Goal: Task Accomplishment & Management: Complete application form

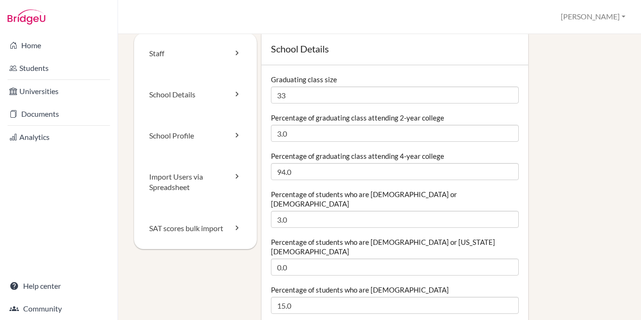
scroll to position [13, 0]
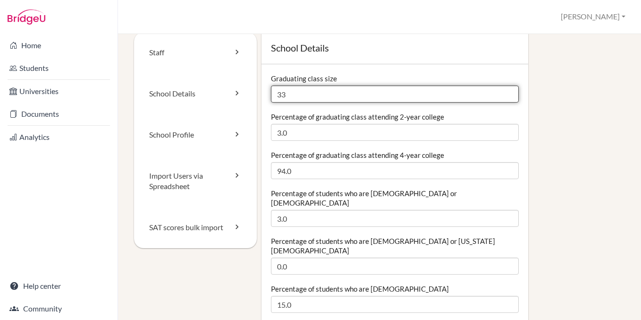
click at [318, 95] on input "33" at bounding box center [395, 93] width 248 height 17
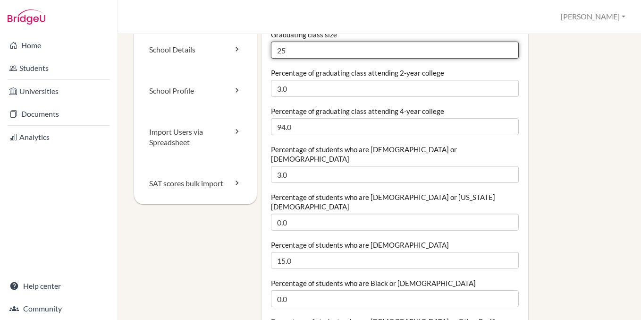
scroll to position [48, 0]
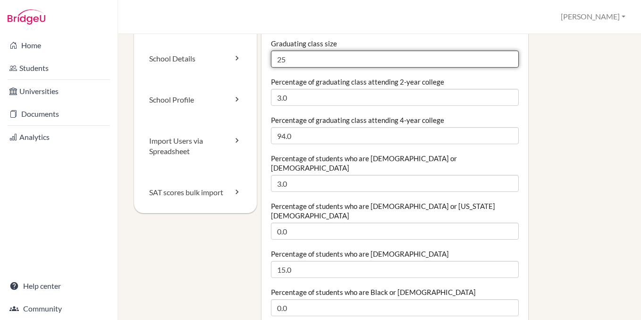
type input "25"
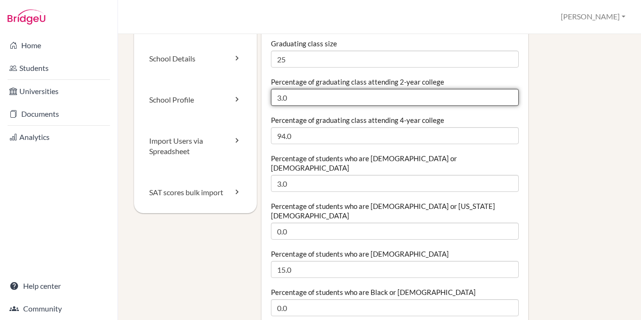
click at [309, 101] on input "3.0" at bounding box center [395, 97] width 248 height 17
type input "3"
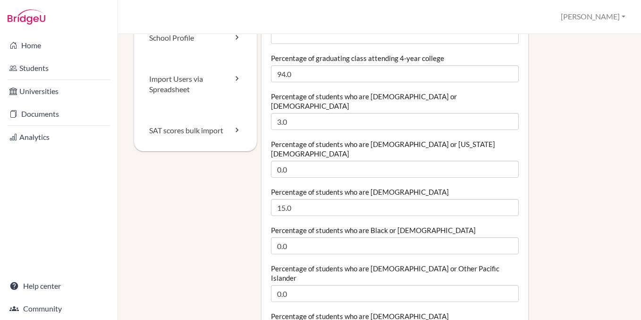
scroll to position [112, 0]
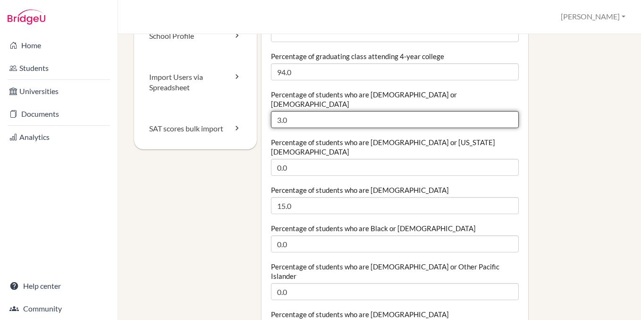
click at [307, 111] on input "3.0" at bounding box center [395, 119] width 248 height 17
type input "3"
type input "0"
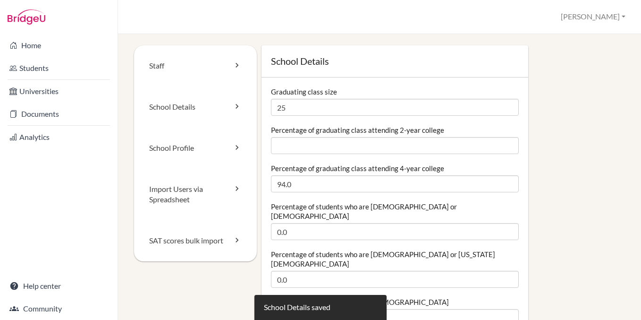
scroll to position [30, 0]
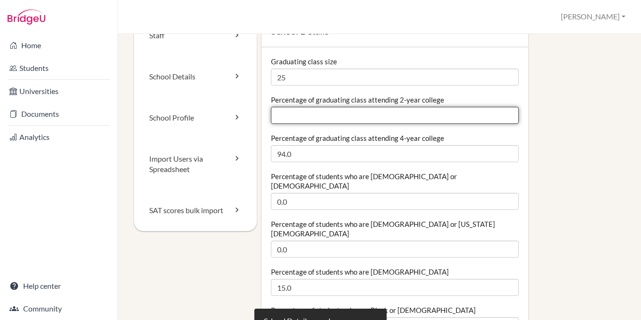
click at [334, 115] on input "Percentage of graduating class attending 2-year college" at bounding box center [395, 115] width 248 height 17
type input "0"
click at [512, 118] on input "0" at bounding box center [395, 115] width 248 height 17
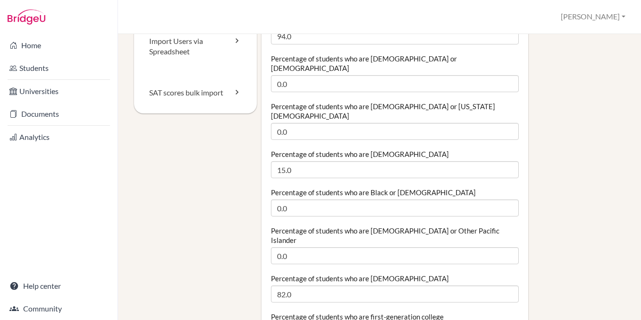
scroll to position [159, 0]
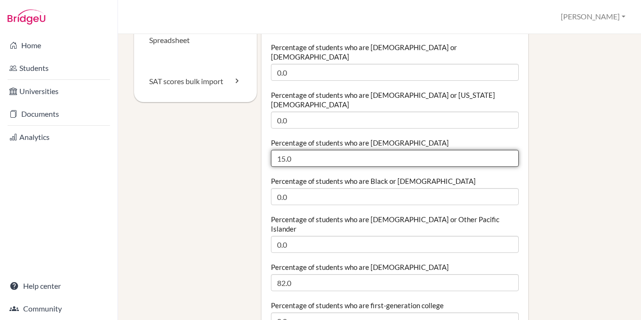
click at [314, 150] on input "15.0" at bounding box center [395, 158] width 248 height 17
type input "20.0"
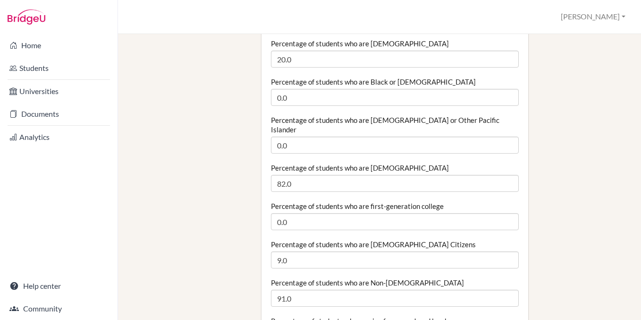
scroll to position [257, 0]
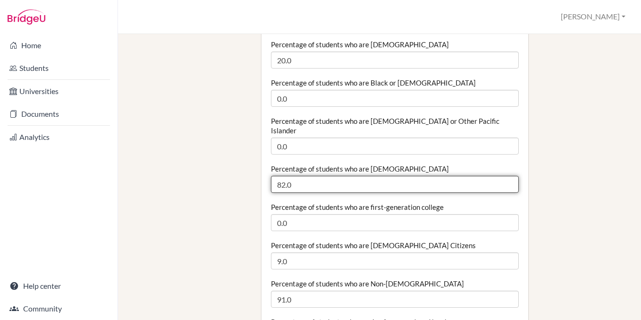
click at [378, 176] on input "82.0" at bounding box center [395, 184] width 248 height 17
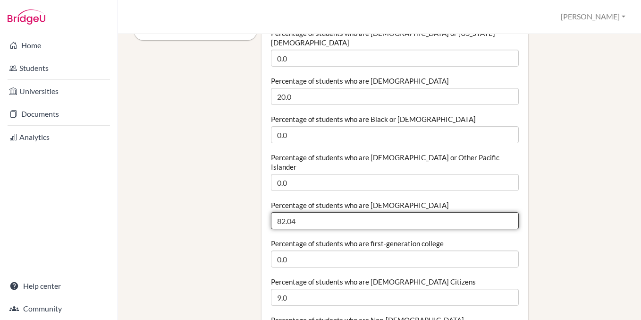
scroll to position [220, 0]
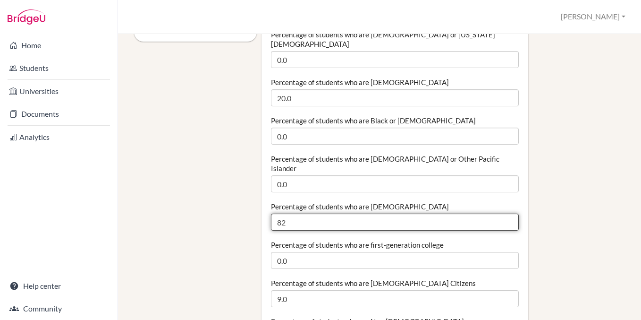
type input "8"
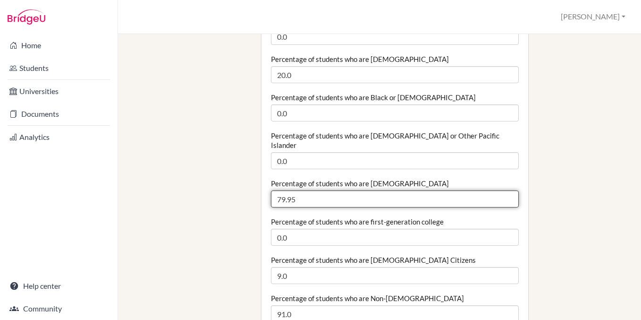
scroll to position [246, 0]
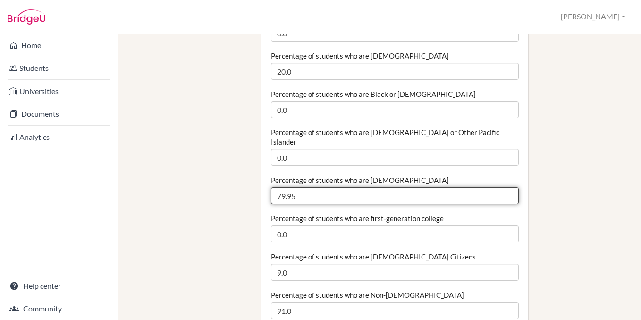
type input "79.95"
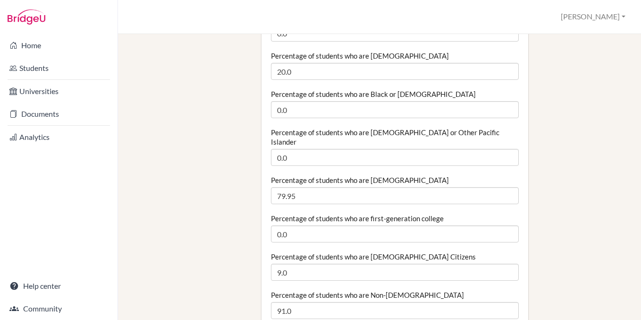
click at [402, 213] on label "Percentage of students who are first-generation college" at bounding box center [357, 217] width 173 height 9
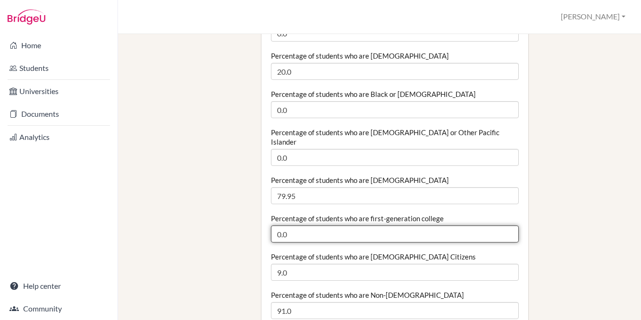
click at [402, 225] on input "0.0" at bounding box center [395, 233] width 248 height 17
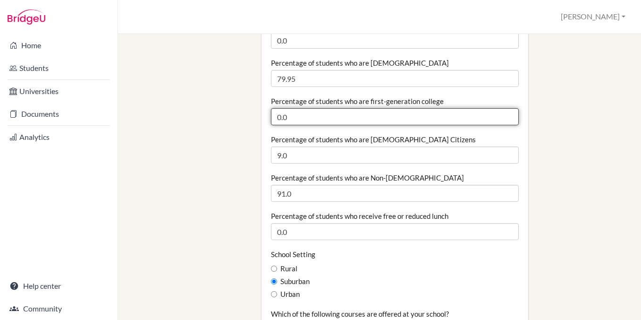
scroll to position [389, 0]
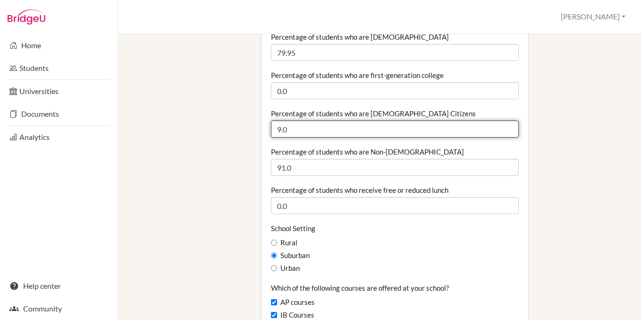
click at [383, 120] on input "9.0" at bounding box center [395, 128] width 248 height 17
type input "8.0"
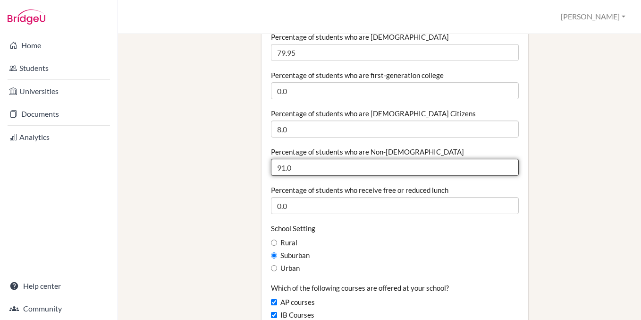
click at [365, 159] on input "91.0" at bounding box center [395, 167] width 248 height 17
type input "92.0"
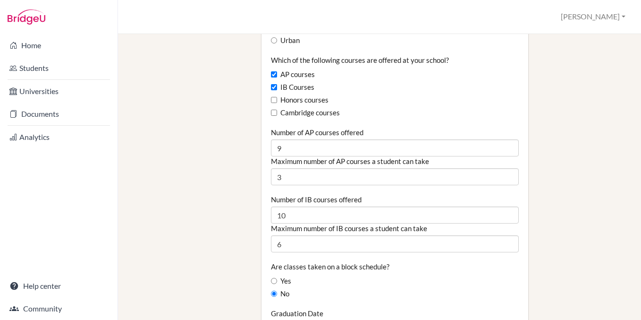
scroll to position [619, 0]
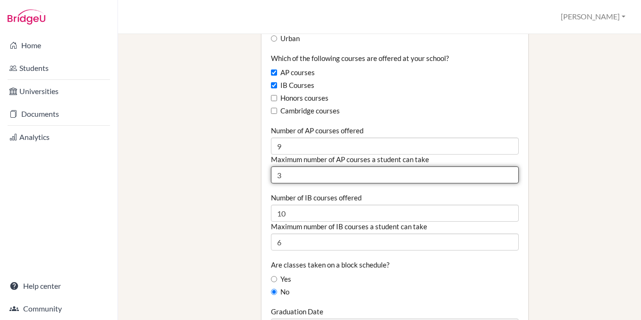
click at [310, 166] on input "3" at bounding box center [395, 174] width 248 height 17
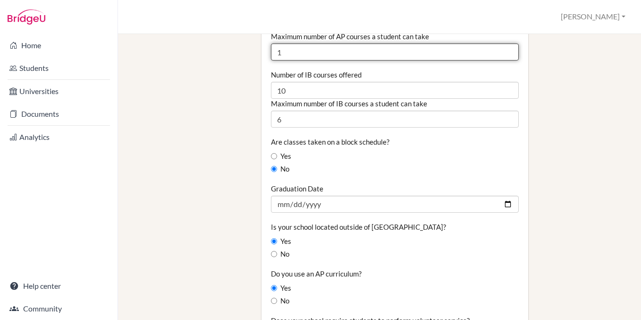
scroll to position [744, 0]
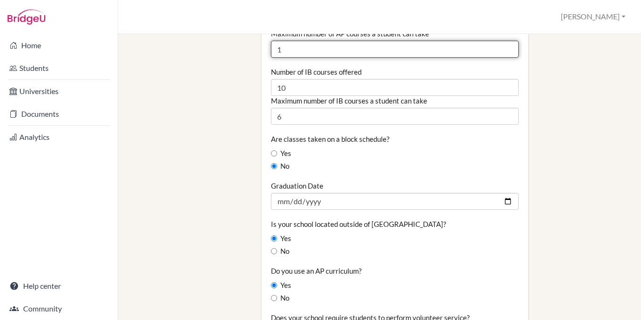
type input "1"
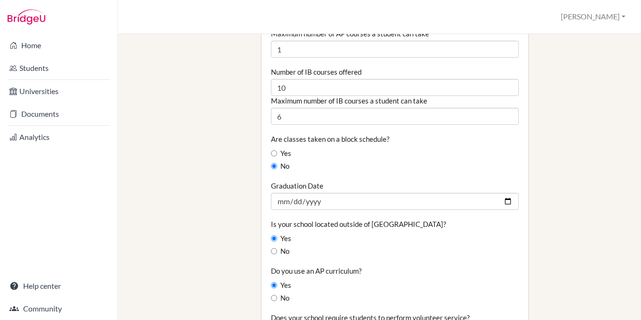
click at [283, 148] on label "Yes" at bounding box center [281, 153] width 20 height 10
click at [277, 150] on input "Yes" at bounding box center [274, 153] width 6 height 6
radio input "true"
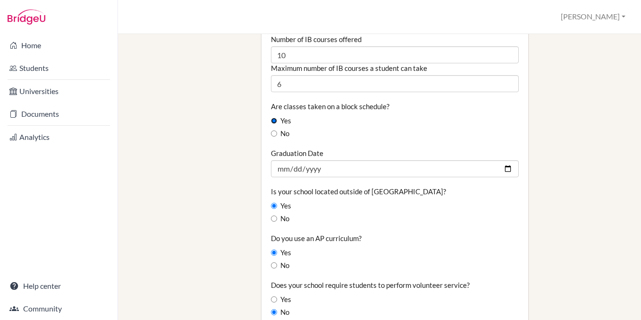
scroll to position [803, 0]
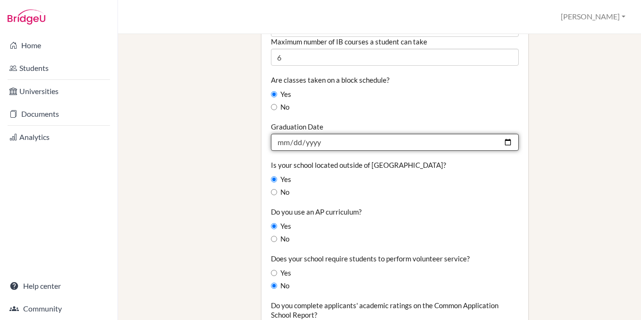
click at [503, 134] on input "2025-06-07" at bounding box center [395, 142] width 248 height 17
click at [508, 134] on input "2025-06-07" at bounding box center [395, 142] width 248 height 17
type input "2026-06-13"
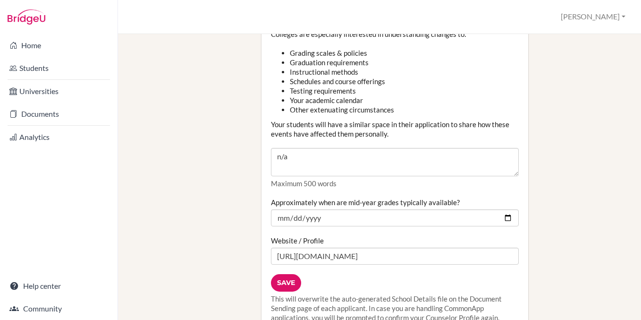
scroll to position [1174, 0]
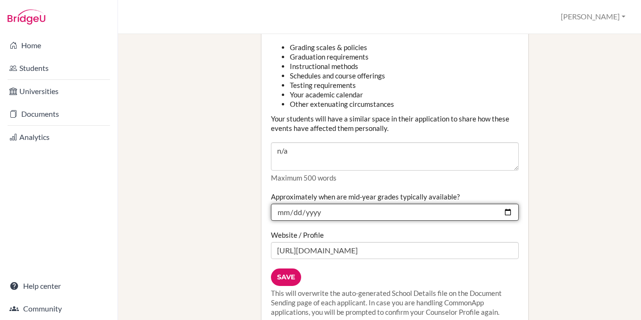
click at [507, 204] on input "2025-01-14" at bounding box center [395, 212] width 248 height 17
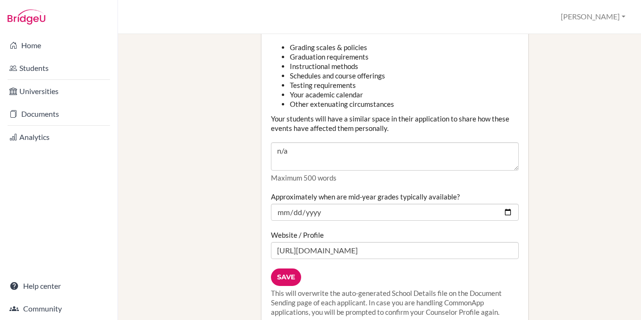
type input "2026-01-14"
click at [506, 192] on div "Approximately when are mid-year grades typically available? 2026-01-14" at bounding box center [395, 206] width 248 height 29
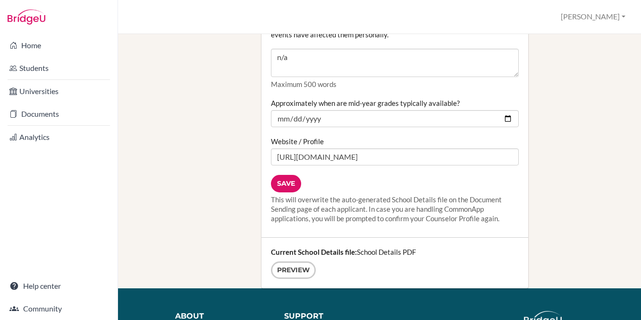
scroll to position [1271, 0]
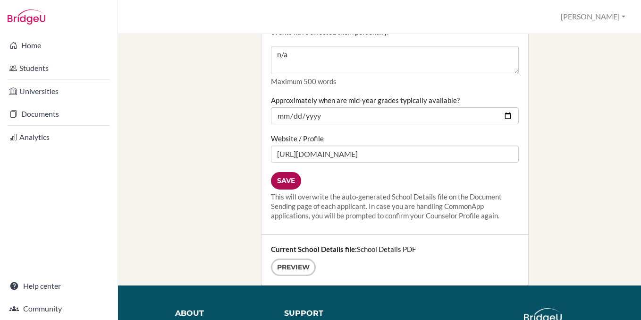
click at [295, 172] on input "Save" at bounding box center [286, 180] width 30 height 17
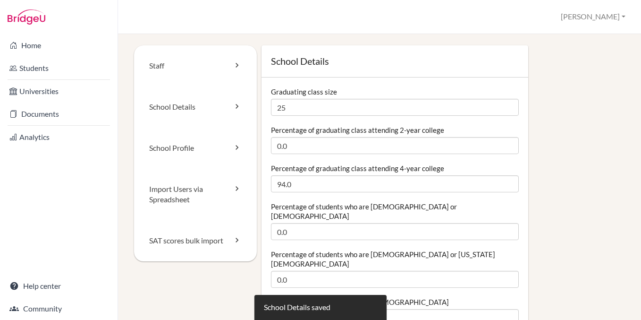
scroll to position [4, 0]
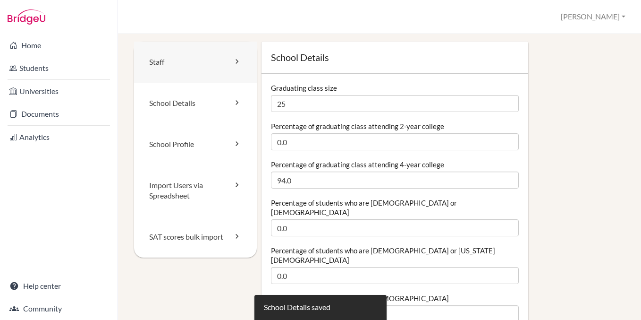
click at [237, 59] on icon at bounding box center [236, 61] width 9 height 9
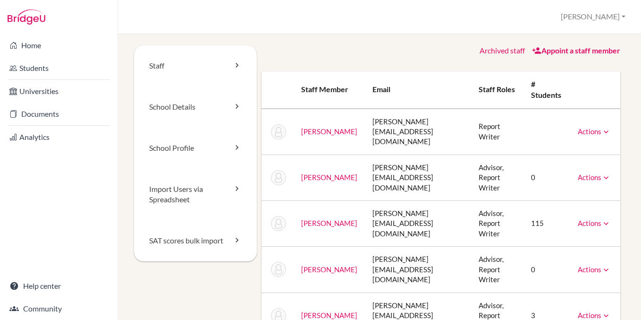
click at [587, 132] on td "Actions Unarchive" at bounding box center [596, 132] width 50 height 46
click at [591, 127] on link "Actions" at bounding box center [594, 131] width 33 height 9
click at [590, 103] on th at bounding box center [596, 89] width 50 height 37
click at [590, 173] on link "Actions" at bounding box center [594, 177] width 33 height 9
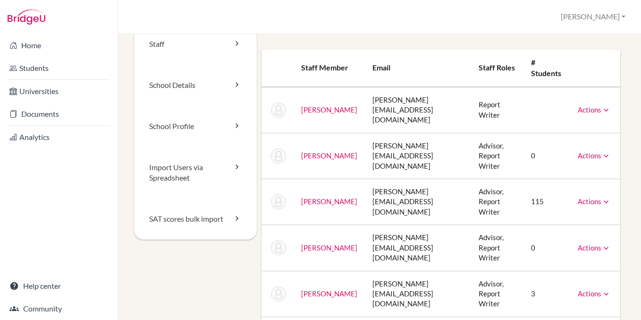
scroll to position [41, 0]
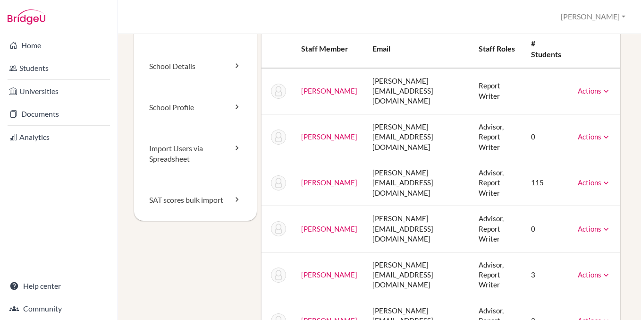
click at [589, 224] on link "Actions" at bounding box center [594, 228] width 33 height 9
click at [588, 207] on td "Actions Unarchive" at bounding box center [596, 229] width 50 height 46
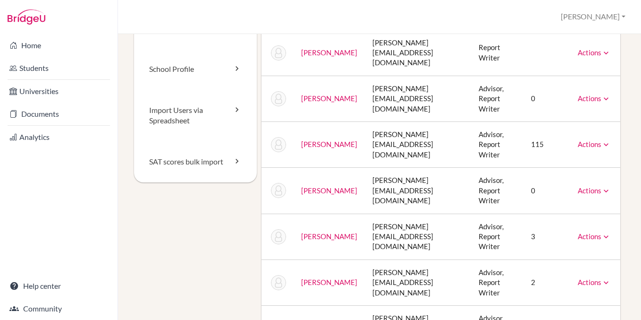
scroll to position [90, 0]
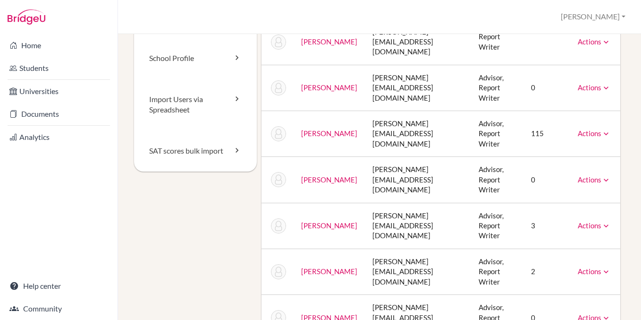
click at [590, 267] on link "Actions" at bounding box center [594, 271] width 33 height 9
click at [576, 248] on td "Actions Message Reset Password Archive" at bounding box center [596, 271] width 50 height 46
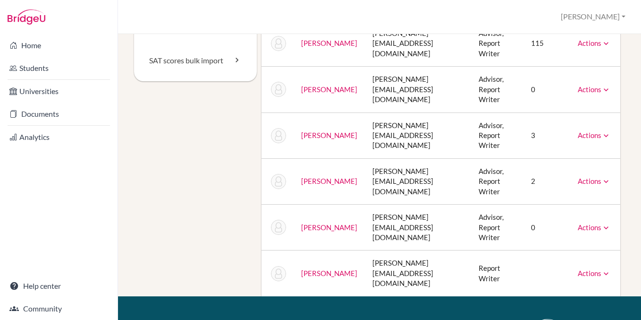
scroll to position [187, 0]
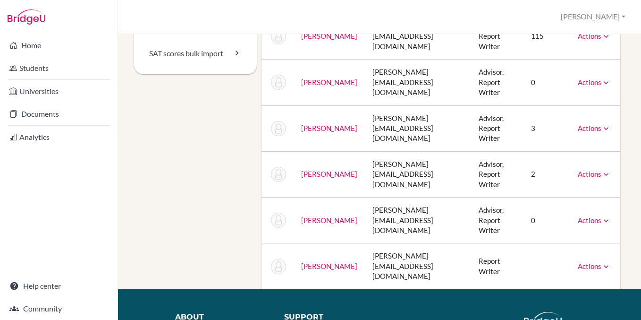
click at [590, 262] on link "Actions" at bounding box center [594, 266] width 33 height 9
click at [586, 216] on link "Actions" at bounding box center [594, 220] width 33 height 9
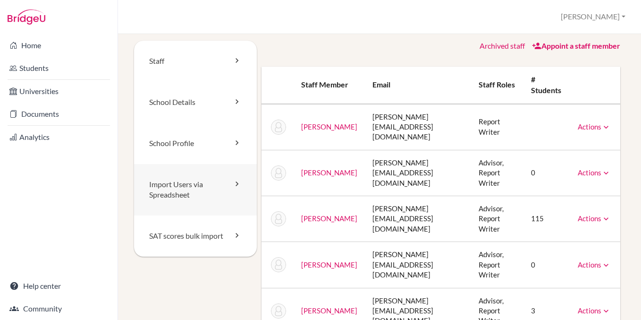
scroll to position [0, 0]
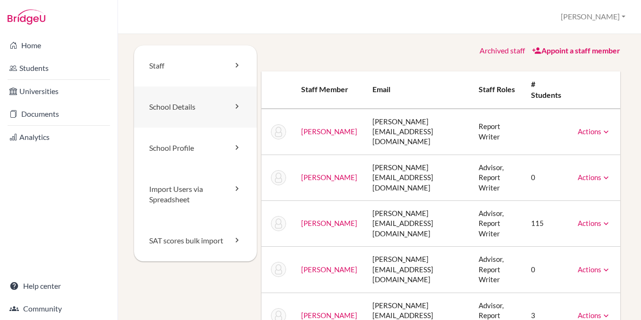
click at [204, 112] on link "School Details" at bounding box center [195, 106] width 123 height 41
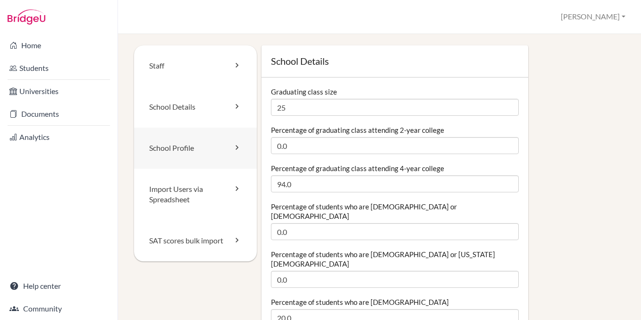
click at [212, 141] on link "School Profile" at bounding box center [195, 148] width 123 height 41
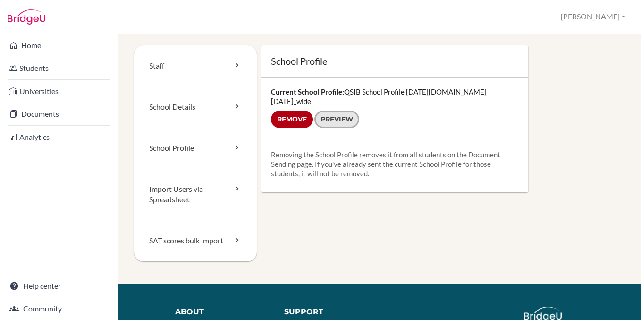
click at [327, 111] on link "Preview" at bounding box center [337, 119] width 45 height 17
click at [297, 113] on input "Remove" at bounding box center [292, 119] width 42 height 17
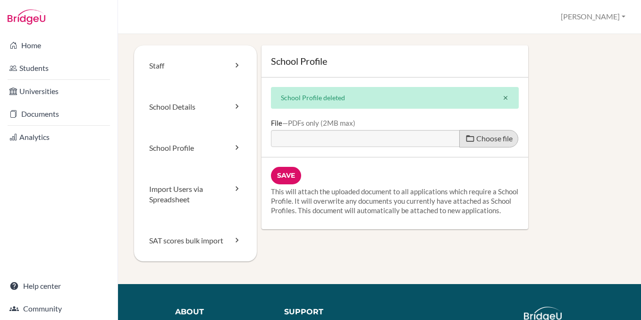
click at [495, 136] on span "Choose file" at bounding box center [495, 138] width 36 height 9
click at [416, 136] on input "Choose file" at bounding box center [343, 135] width 145 height 11
type input "C:\fakepath\QSI Bratislava School Profile [DATE]-[DATE].pdf"
type input "QSI Bratislava School Profile [DATE]-[DATE].pdf"
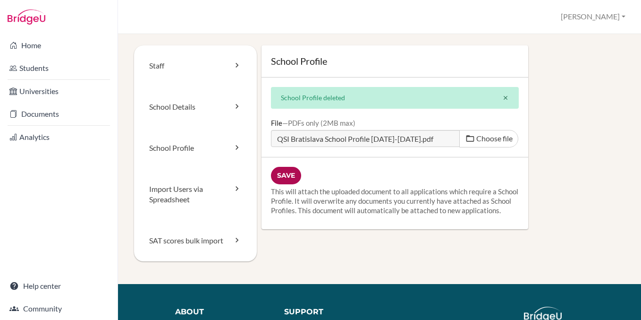
click at [294, 176] on input "Save" at bounding box center [286, 175] width 30 height 17
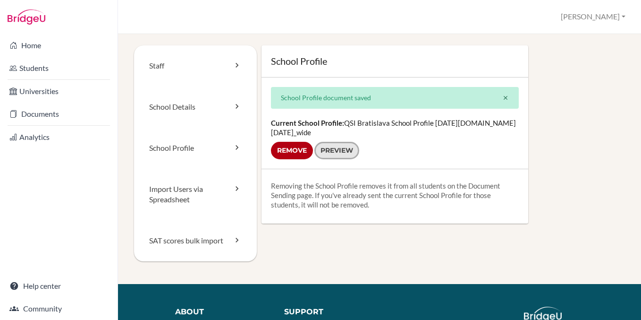
click at [335, 145] on link "Preview" at bounding box center [337, 150] width 45 height 17
click at [204, 239] on link "SAT scores bulk import" at bounding box center [195, 240] width 123 height 41
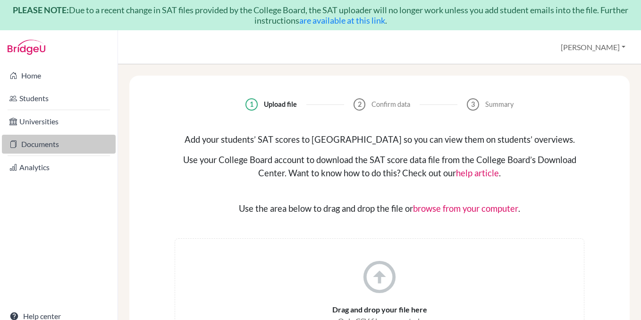
click at [66, 143] on link "Documents" at bounding box center [59, 144] width 114 height 19
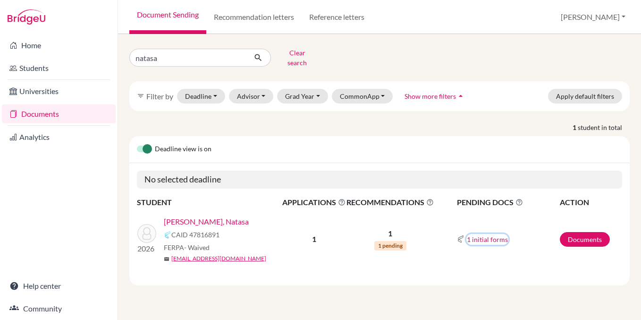
click at [478, 234] on button "1 initial forms" at bounding box center [488, 239] width 42 height 11
click at [270, 26] on link "Recommendation letters" at bounding box center [253, 17] width 95 height 34
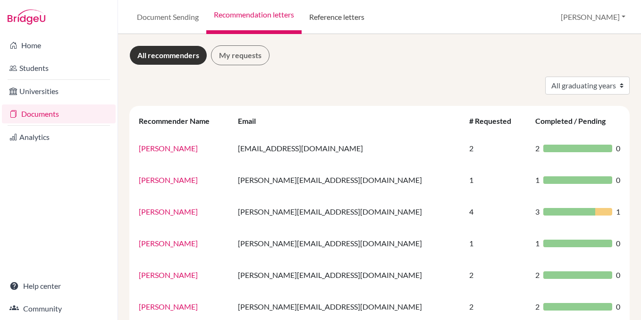
click at [334, 22] on link "Reference letters" at bounding box center [337, 17] width 70 height 34
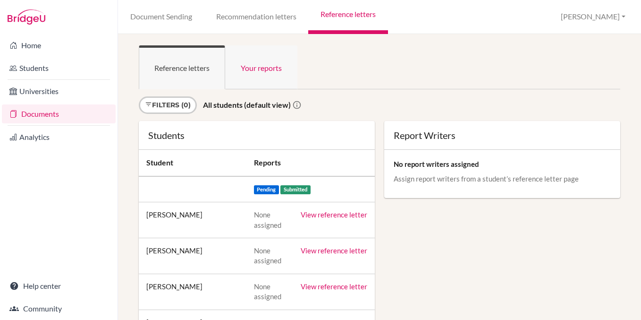
click at [269, 69] on link "Your reports" at bounding box center [261, 67] width 72 height 44
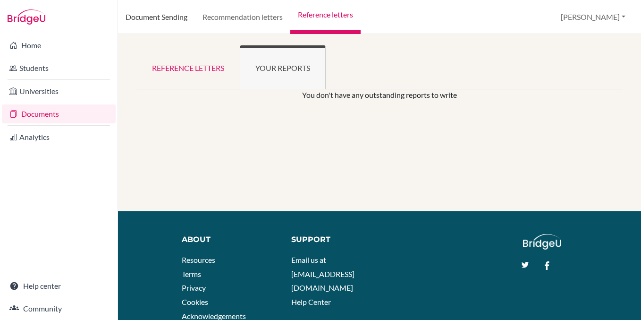
click at [187, 15] on link "Document Sending" at bounding box center [156, 17] width 77 height 34
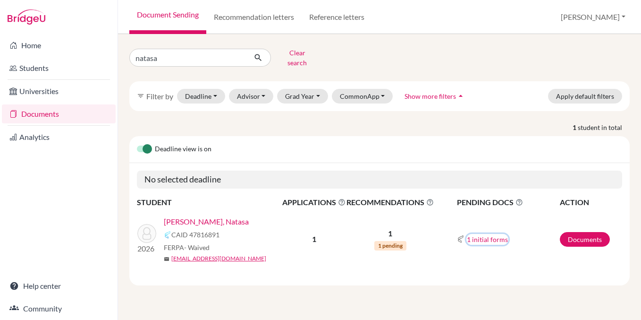
click at [479, 234] on button "1 initial forms" at bounding box center [488, 239] width 42 height 11
click at [488, 252] on div "School report" at bounding box center [507, 257] width 60 height 10
click at [575, 232] on link "Documents" at bounding box center [585, 239] width 50 height 15
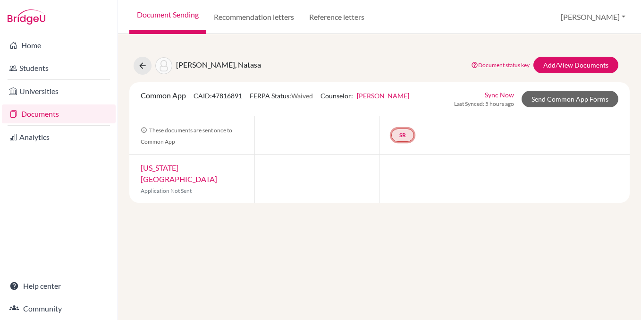
click at [403, 133] on link "SR" at bounding box center [403, 134] width 23 height 13
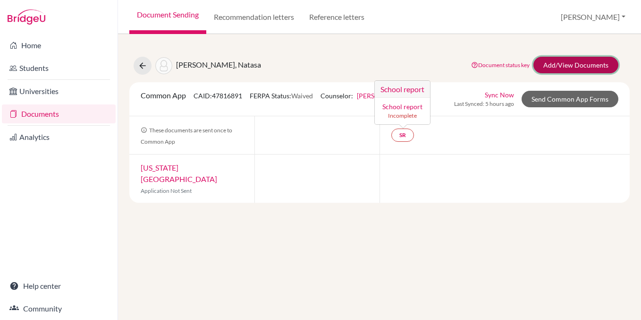
click at [580, 66] on link "Add/View Documents" at bounding box center [576, 65] width 85 height 17
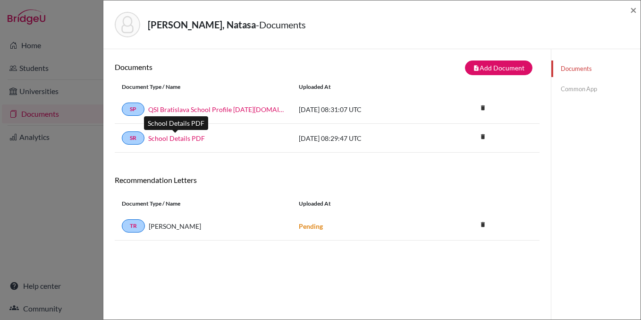
click at [162, 139] on link "School Details PDF" at bounding box center [176, 138] width 57 height 10
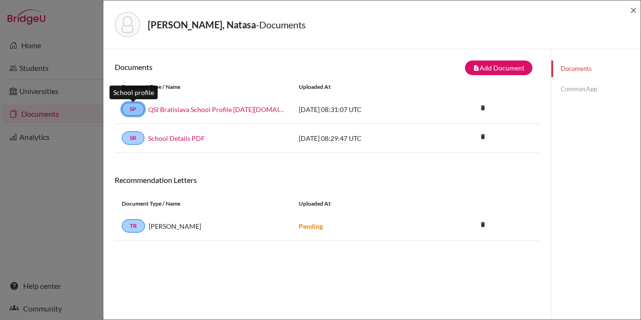
click at [124, 110] on link "SP" at bounding box center [133, 108] width 23 height 13
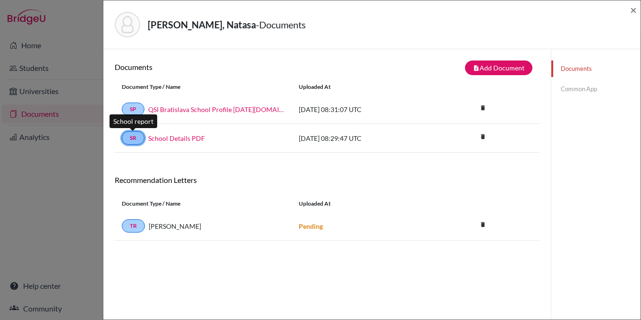
click at [136, 139] on link "SR" at bounding box center [133, 137] width 23 height 13
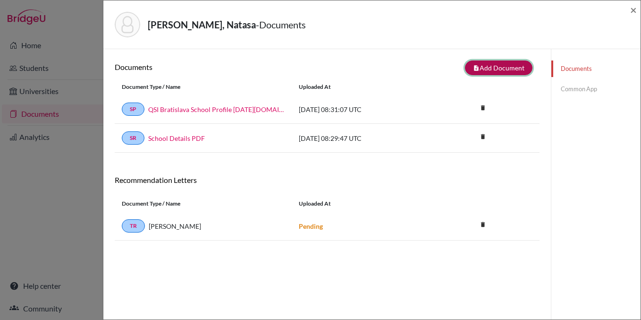
click at [489, 66] on button "note_add Add Document" at bounding box center [499, 67] width 68 height 15
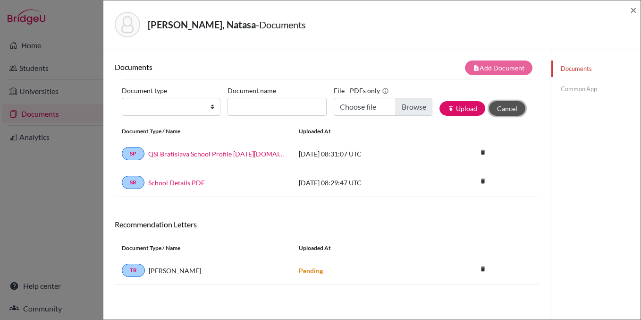
click at [511, 109] on button "Cancel" at bounding box center [507, 108] width 36 height 15
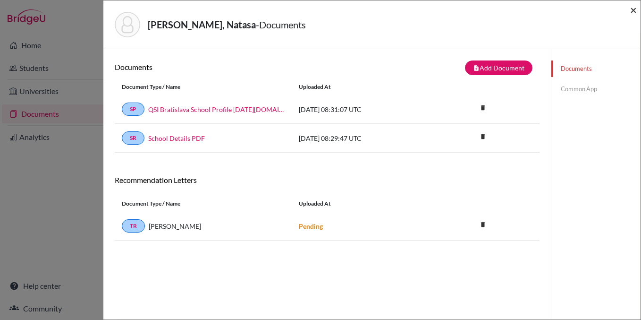
click at [633, 9] on span "×" at bounding box center [634, 10] width 7 height 14
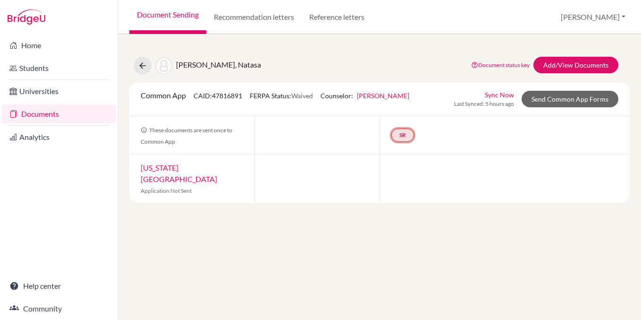
click at [400, 134] on link "SR" at bounding box center [403, 134] width 23 height 13
click at [332, 123] on div at bounding box center [317, 135] width 125 height 38
click at [506, 67] on link "Document status key" at bounding box center [500, 64] width 59 height 7
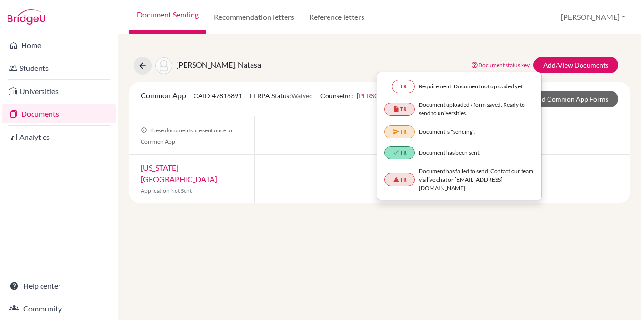
click at [461, 51] on div "Kostilnikova, Natasa Document status key TR Requirement. Document not uploaded …" at bounding box center [379, 123] width 501 height 157
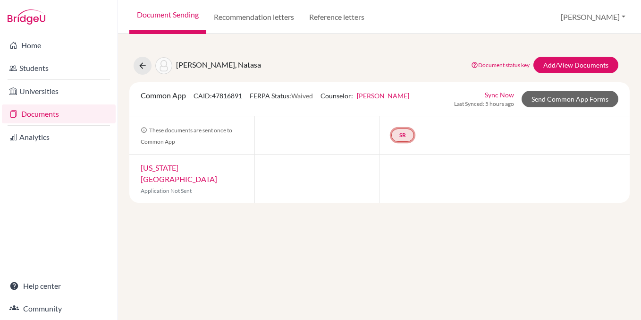
click at [409, 136] on link "SR" at bounding box center [403, 134] width 23 height 13
click at [410, 110] on link "School report" at bounding box center [403, 106] width 40 height 8
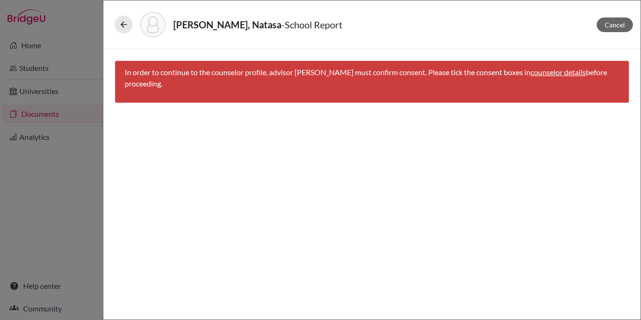
click at [555, 74] on link "counselor details" at bounding box center [558, 72] width 55 height 9
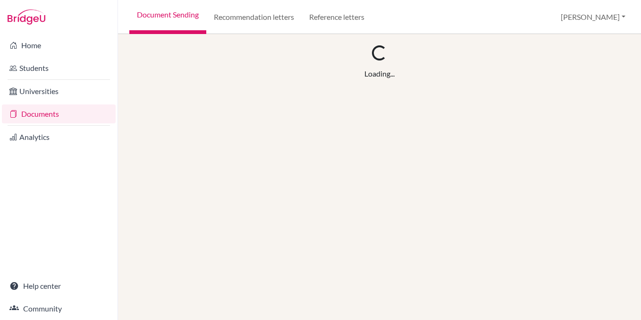
select select "432242"
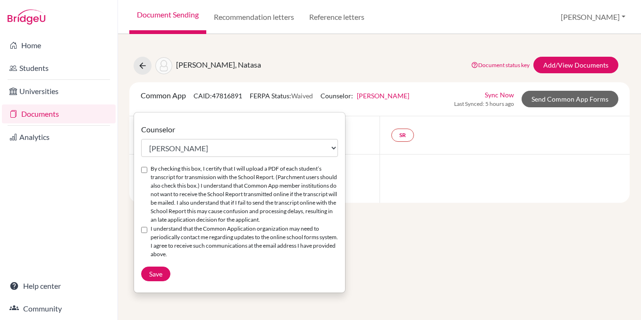
click at [414, 239] on div "[PERSON_NAME], Natasa Document status key TR Requirement. Document not uploaded…" at bounding box center [379, 177] width 523 height 286
